Goal: Task Accomplishment & Management: Complete application form

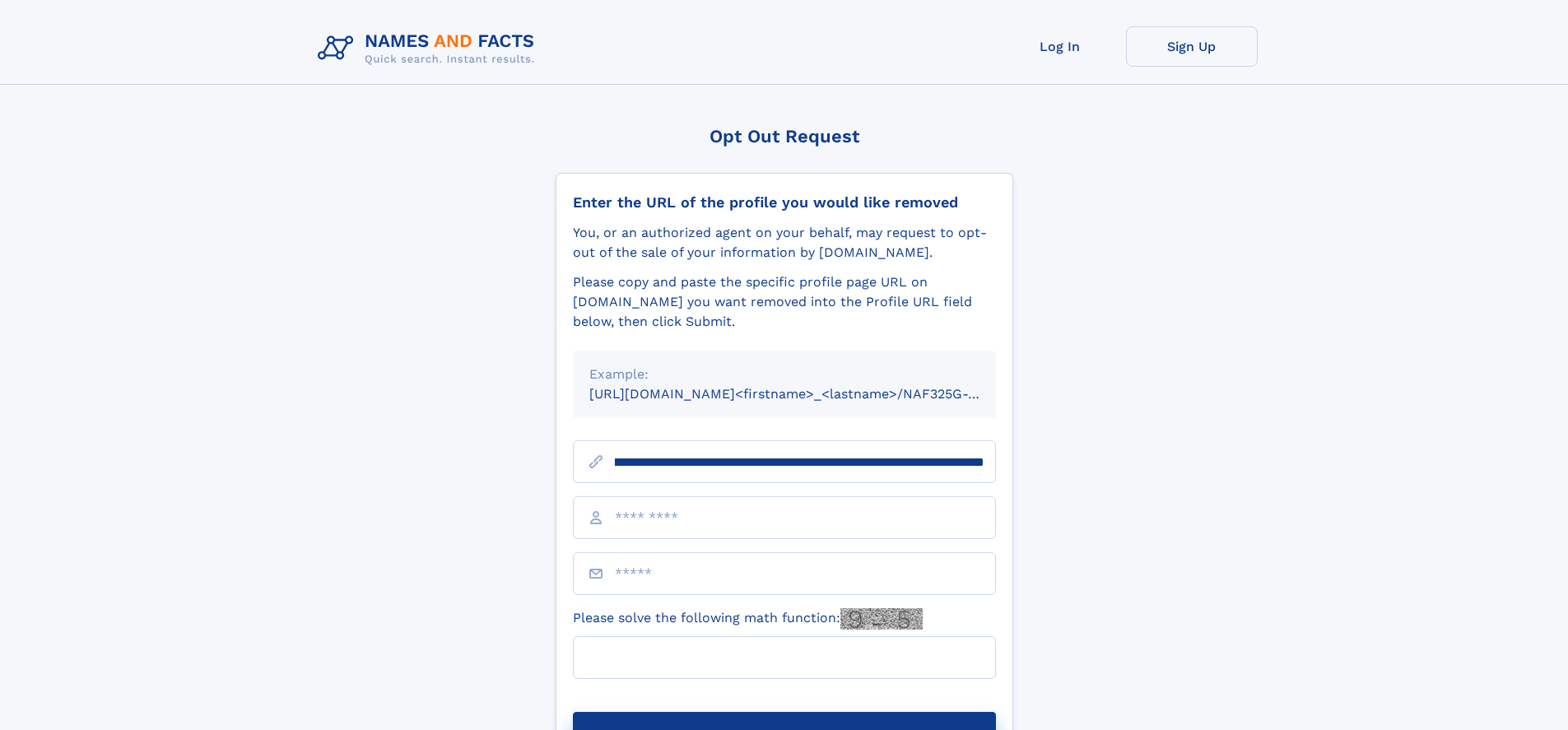
scroll to position [0, 219]
type input "**********"
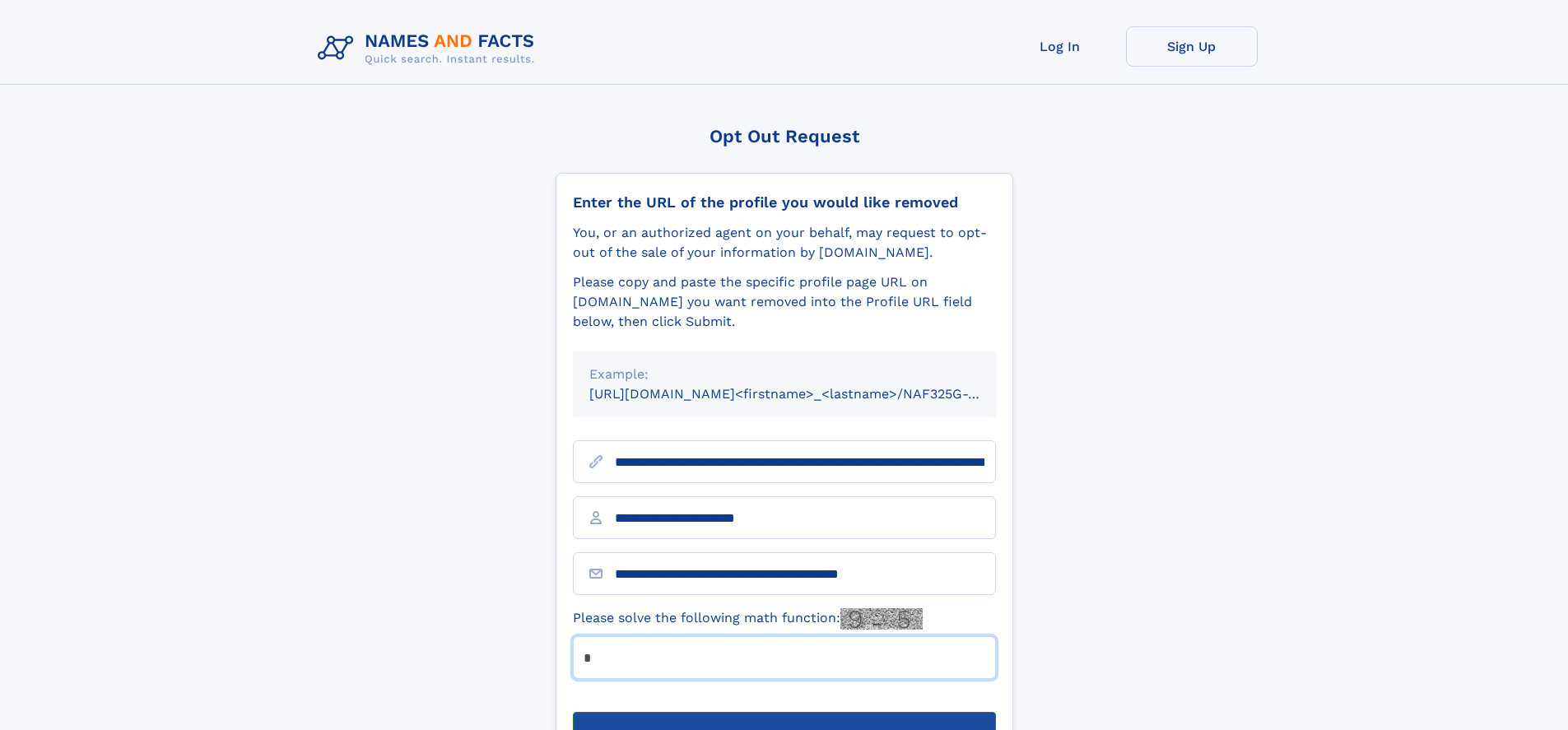
type input "*"
click at [784, 711] on button "Submit Opt Out Request" at bounding box center [784, 738] width 423 height 52
